Goal: Transaction & Acquisition: Purchase product/service

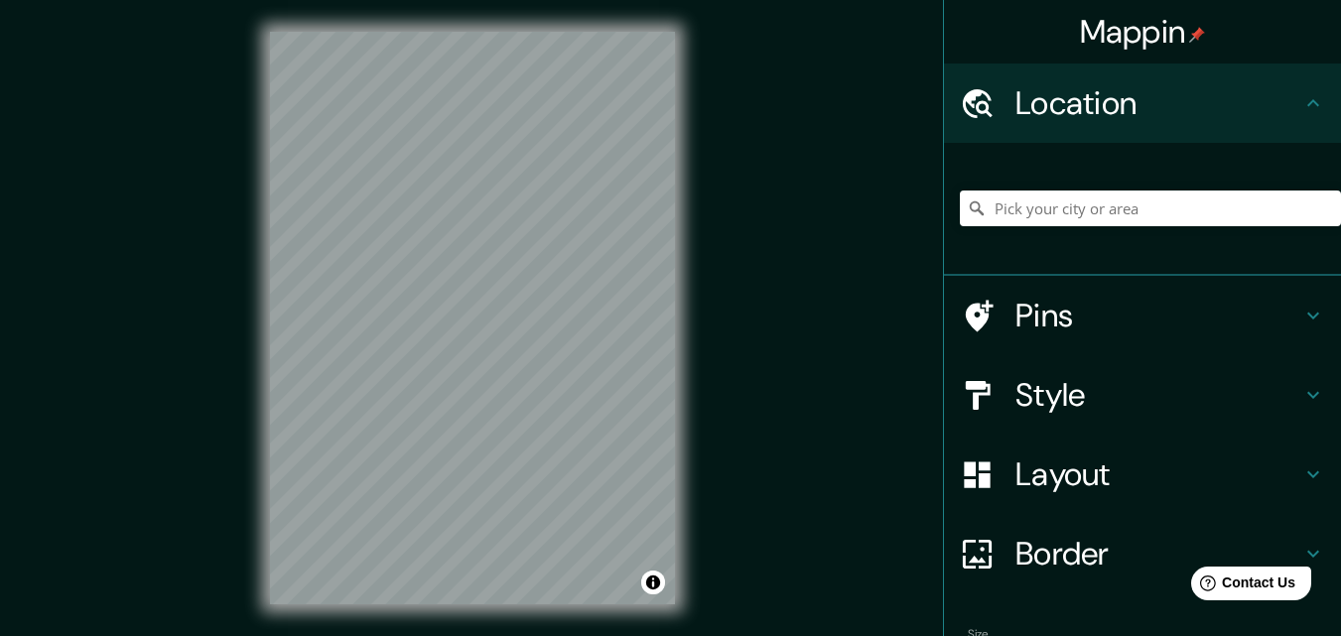
click at [257, 33] on div "© Mapbox © OpenStreetMap Improve this map" at bounding box center [472, 318] width 469 height 636
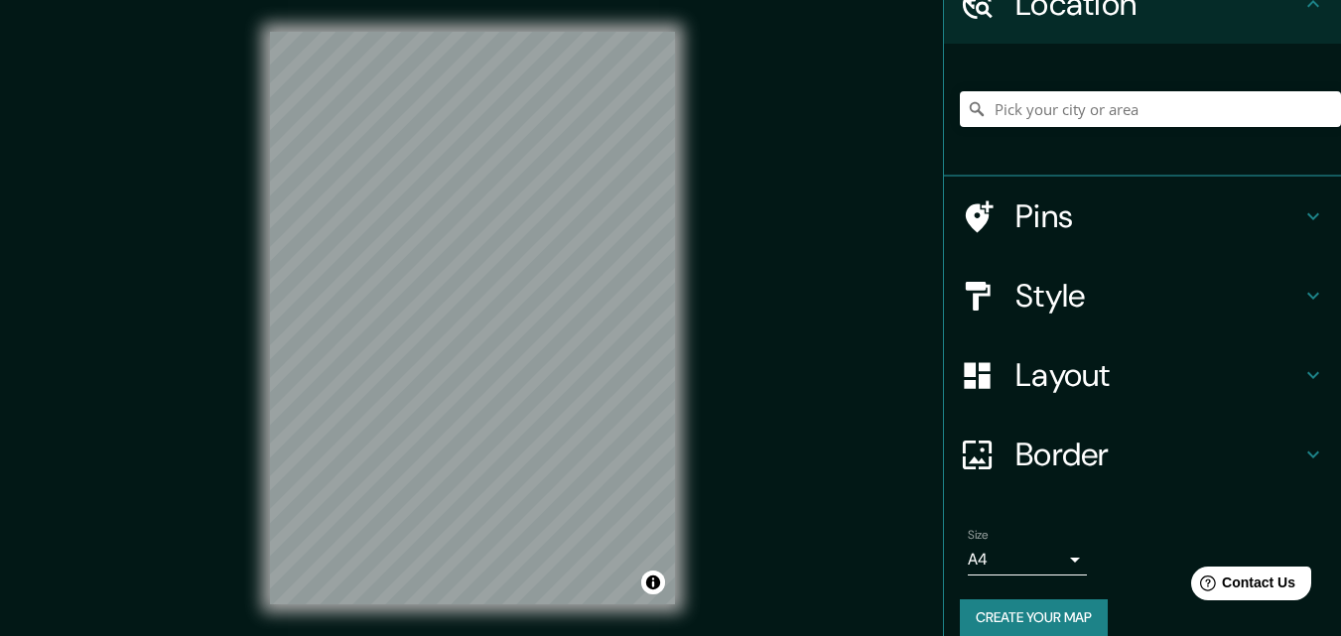
click at [1078, 368] on h4 "Layout" at bounding box center [1159, 375] width 286 height 40
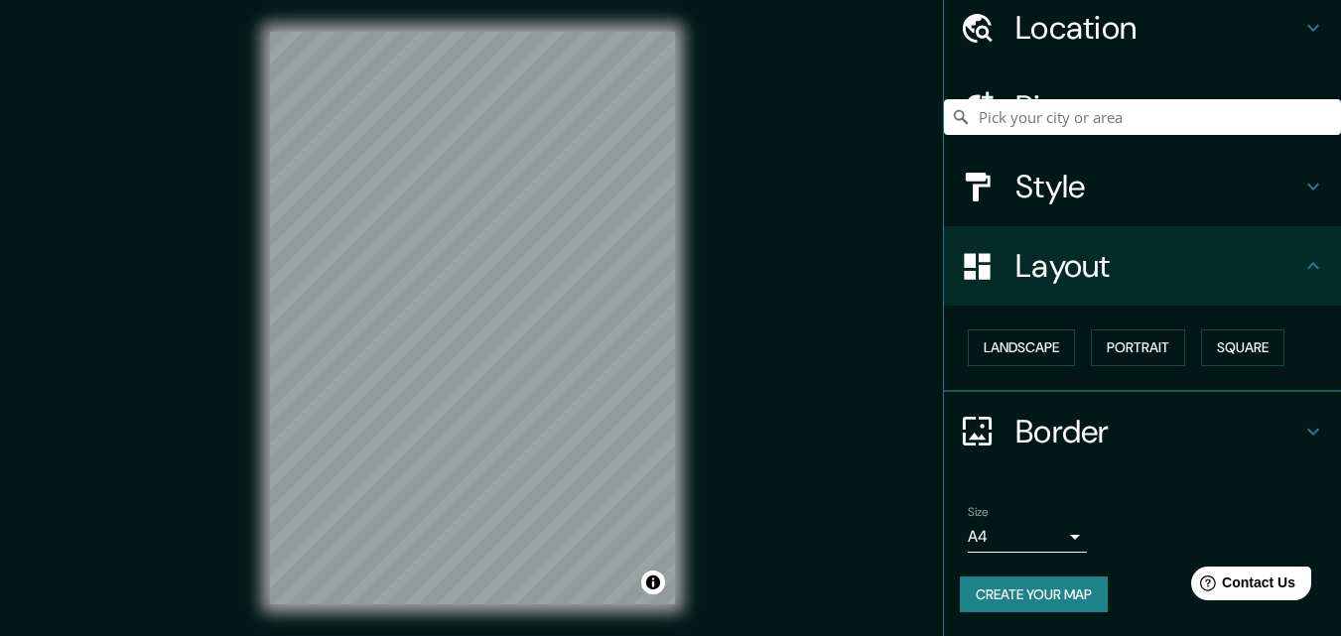
scroll to position [77, 0]
click at [1249, 352] on button "Square" at bounding box center [1242, 348] width 83 height 37
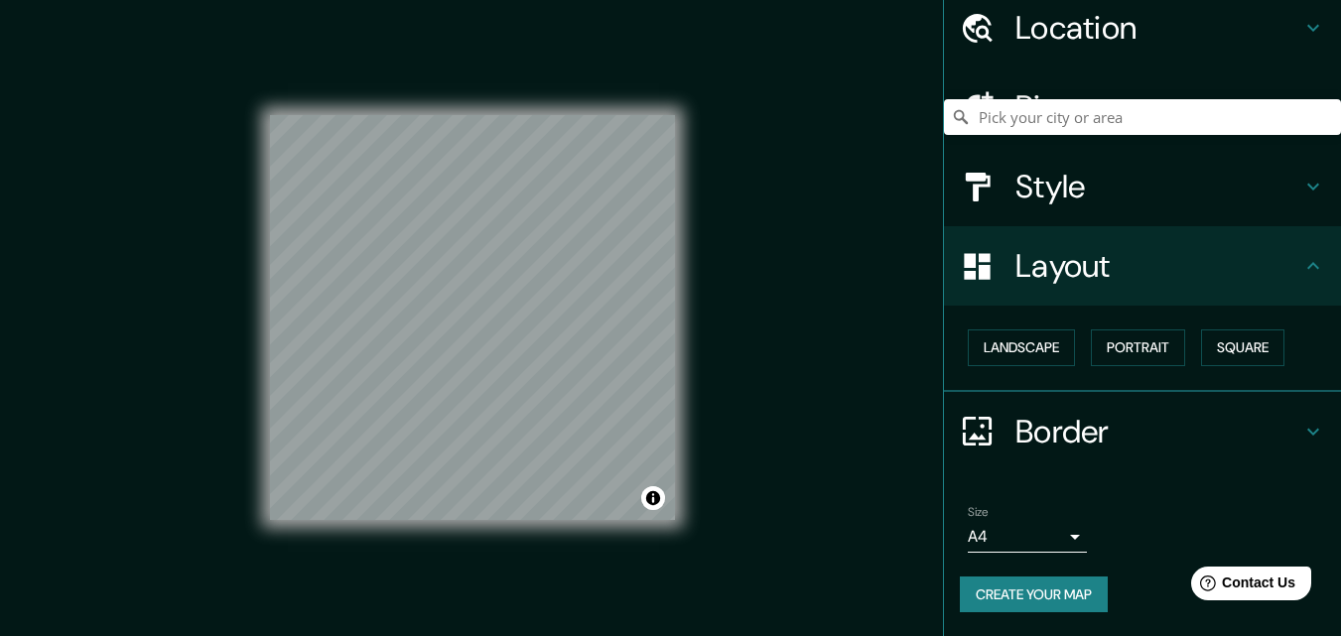
click at [1024, 607] on button "Create your map" at bounding box center [1034, 595] width 148 height 37
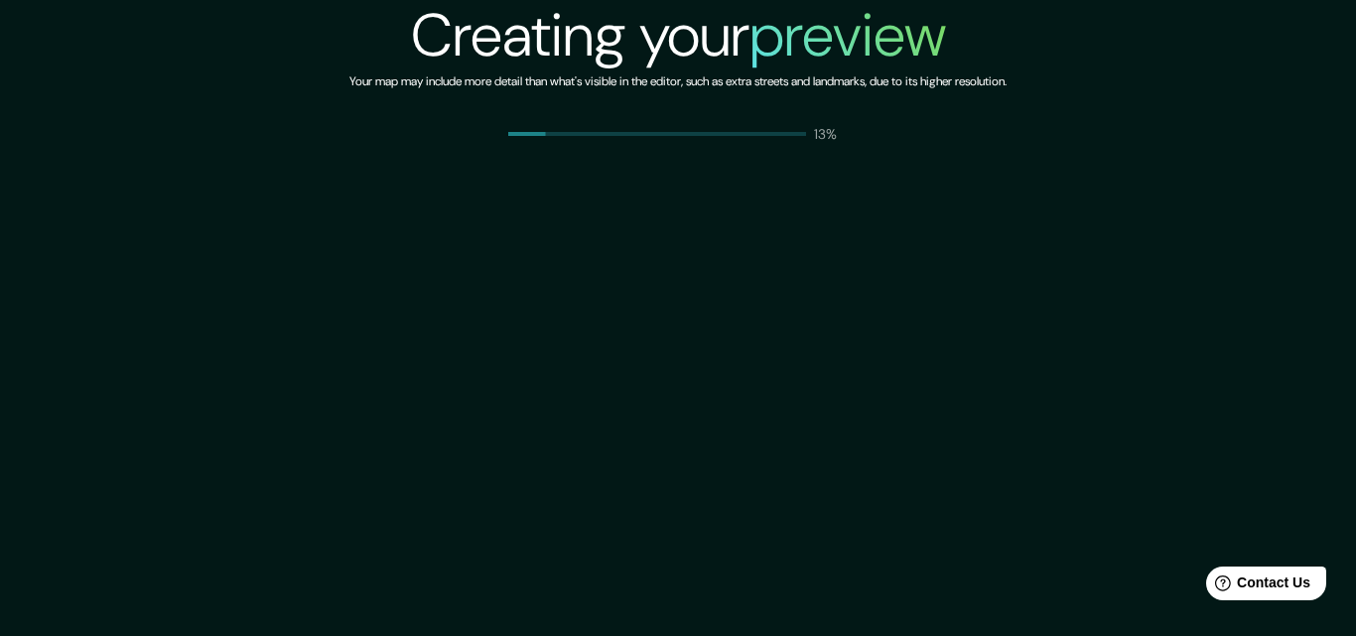
click at [654, 294] on div "Creating your preview Your map may include more detail than what's visible in t…" at bounding box center [678, 318] width 1356 height 636
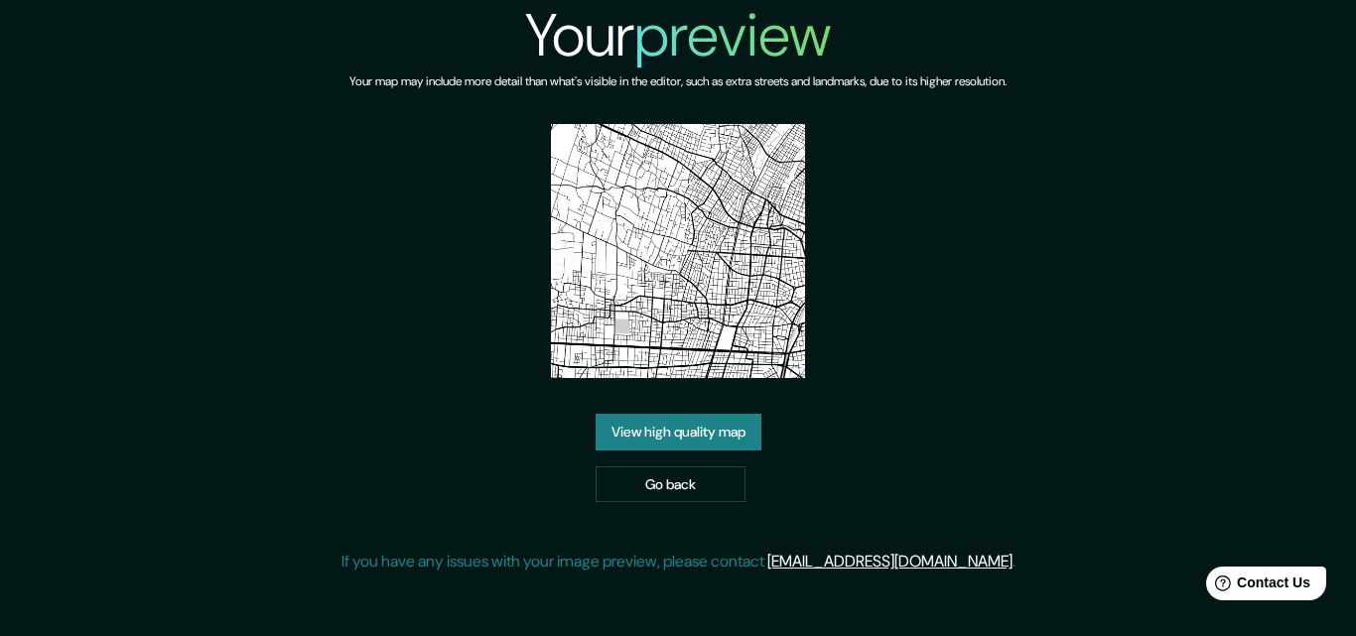
click at [736, 435] on link "View high quality map" at bounding box center [679, 432] width 166 height 37
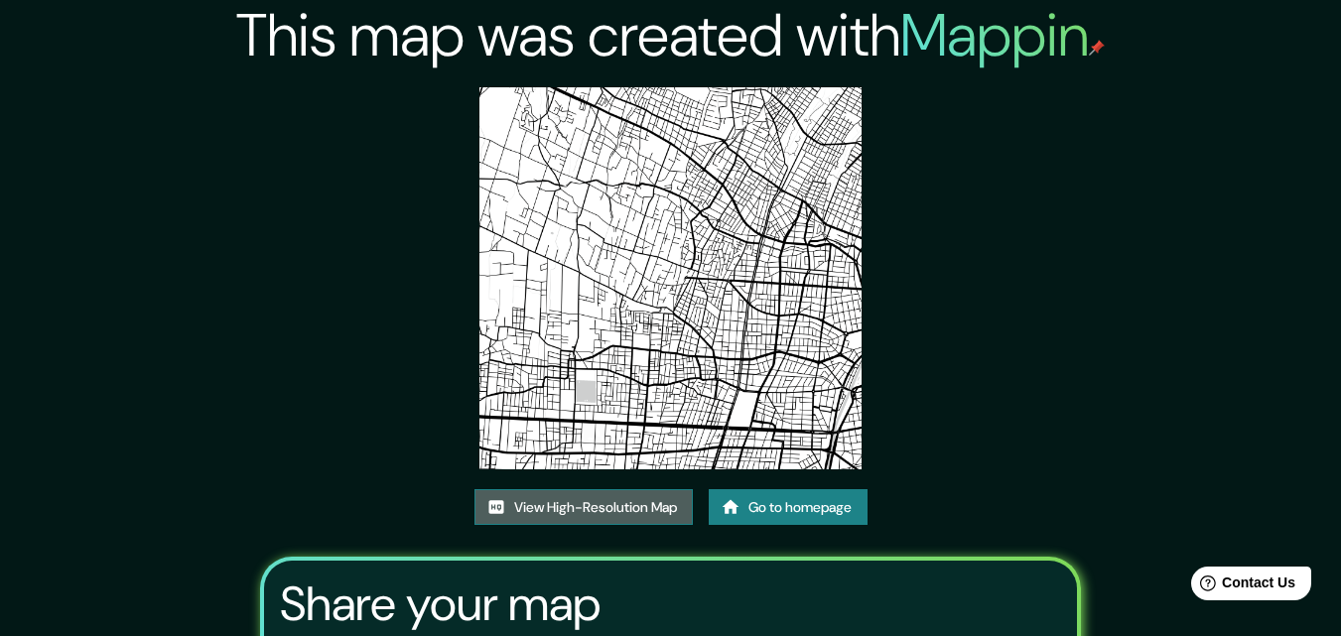
click at [580, 503] on link "View High-Resolution Map" at bounding box center [584, 507] width 218 height 37
